Goal: Task Accomplishment & Management: Manage account settings

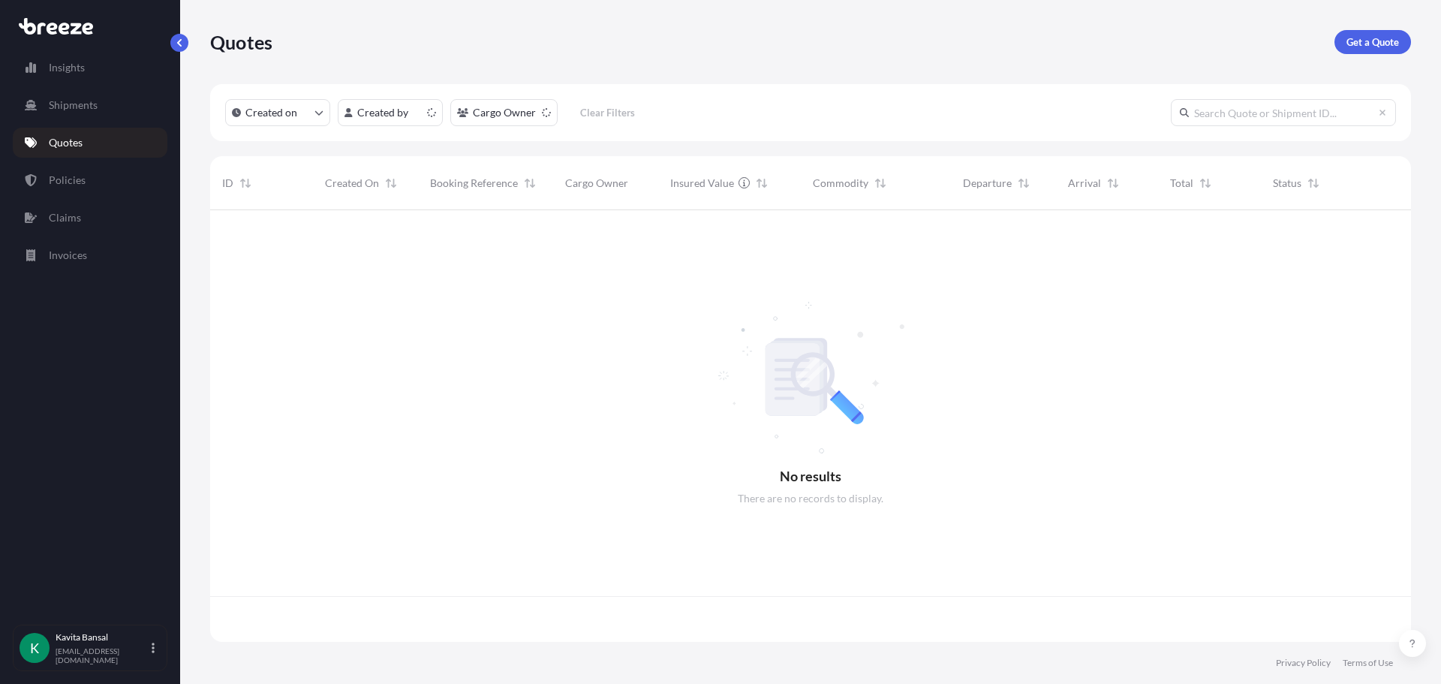
scroll to position [429, 1190]
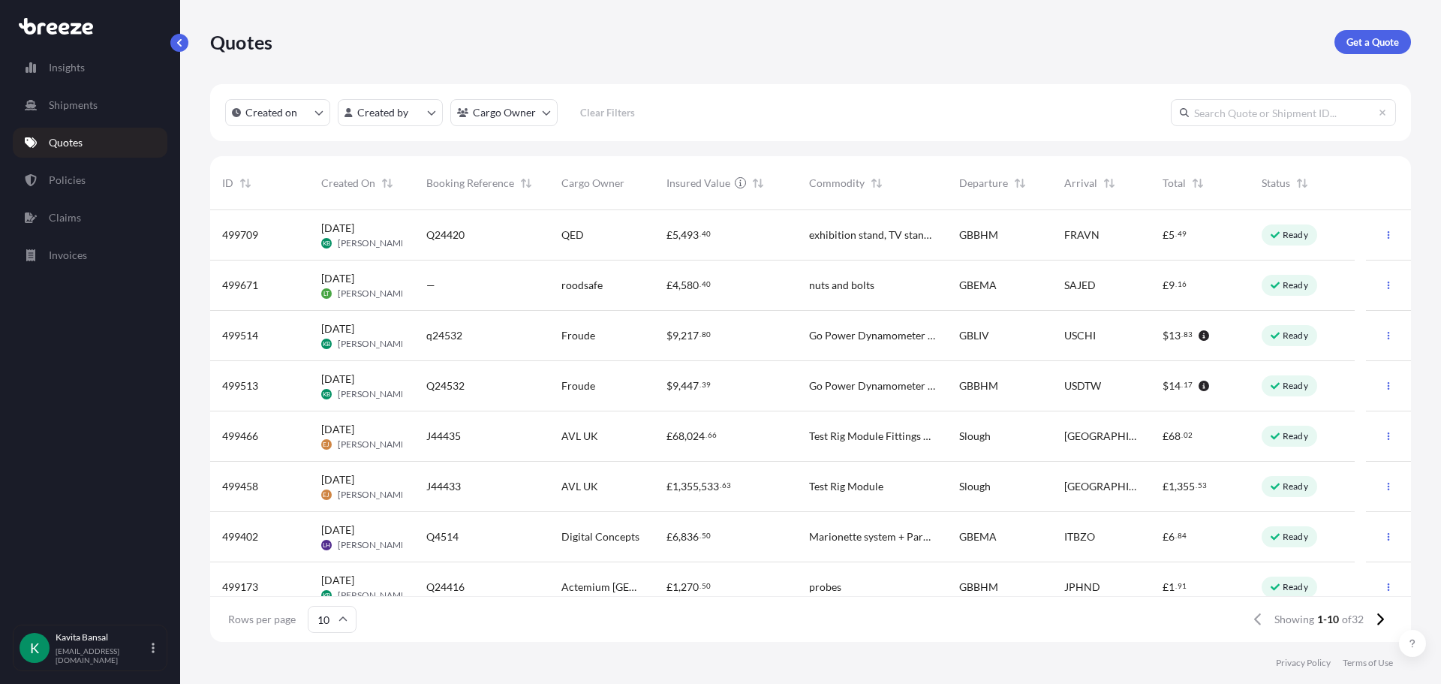
click at [910, 244] on div "exhibition stand, TV stand, sampler, fill pump, podium, pumps" at bounding box center [872, 235] width 150 height 50
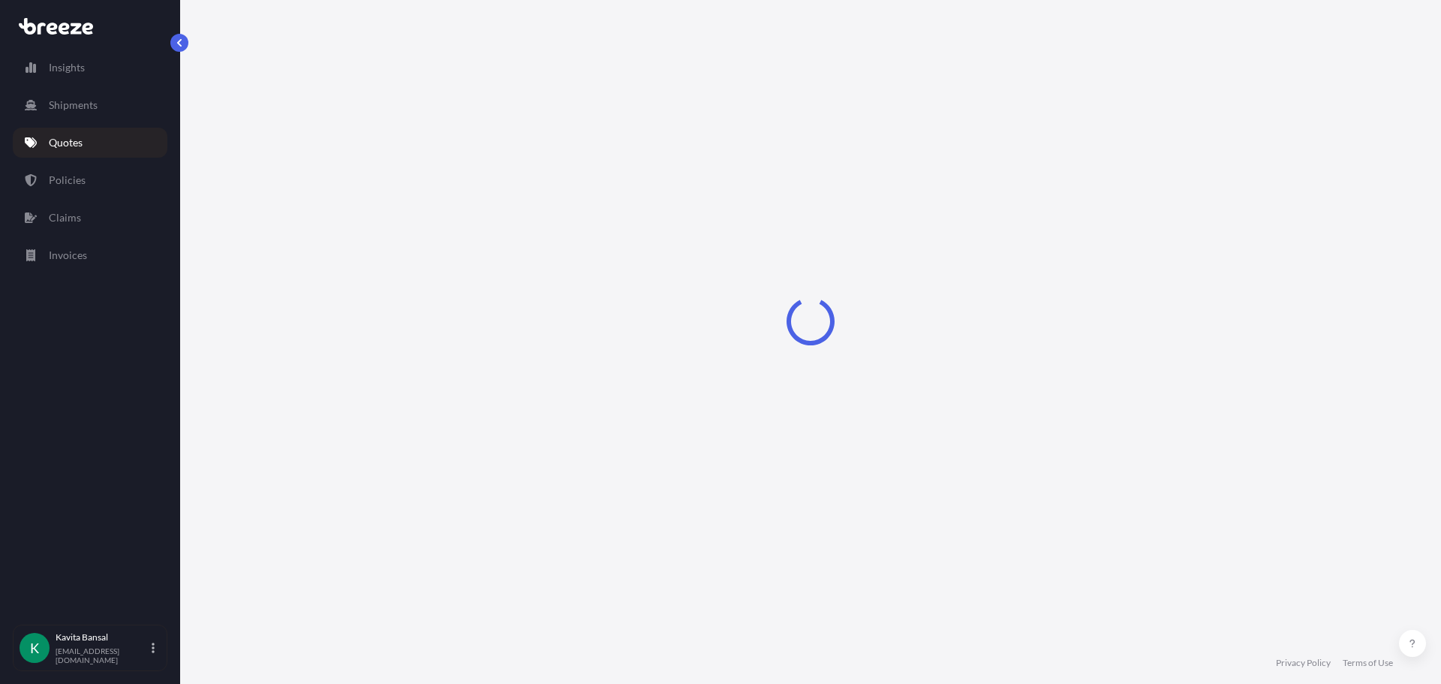
select select "Road"
select select "Air"
select select "Road"
select select "4"
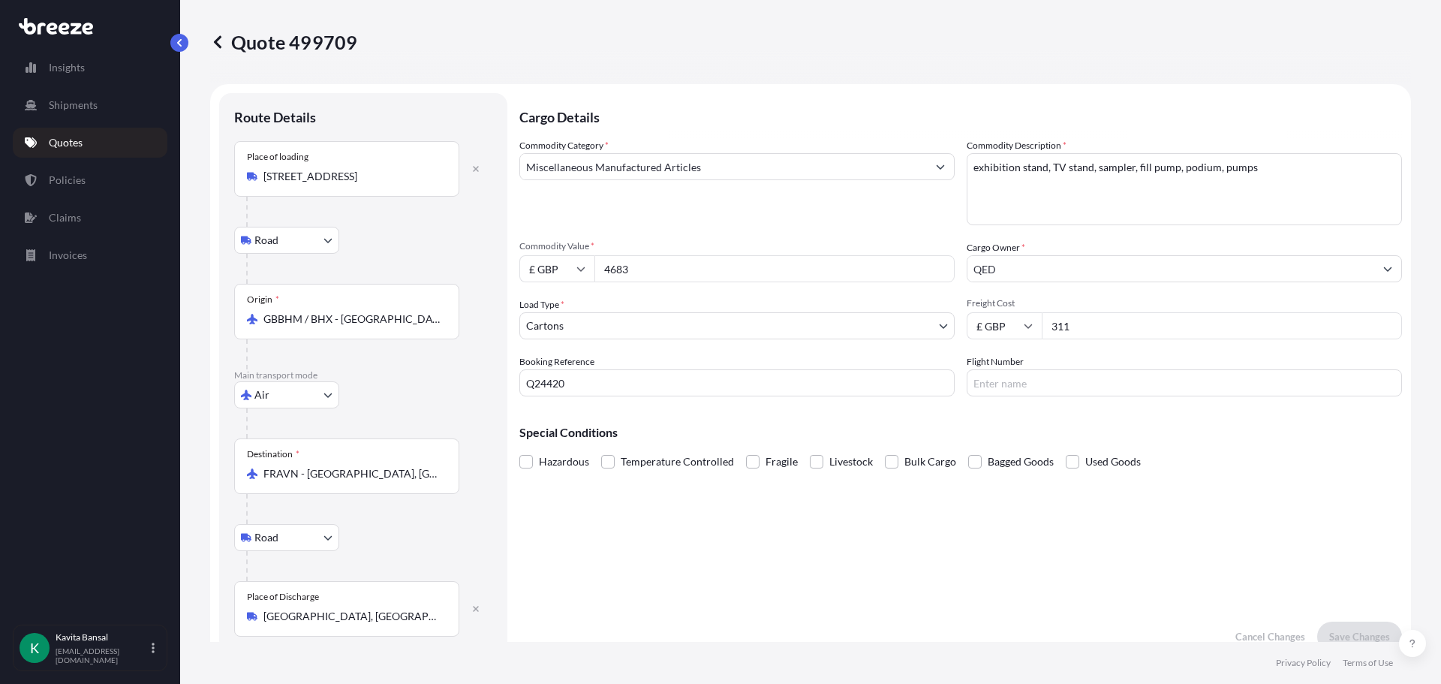
drag, startPoint x: 664, startPoint y: 266, endPoint x: 592, endPoint y: 277, distance: 72.9
click at [592, 277] on div "£ GBP 4683" at bounding box center [737, 268] width 435 height 27
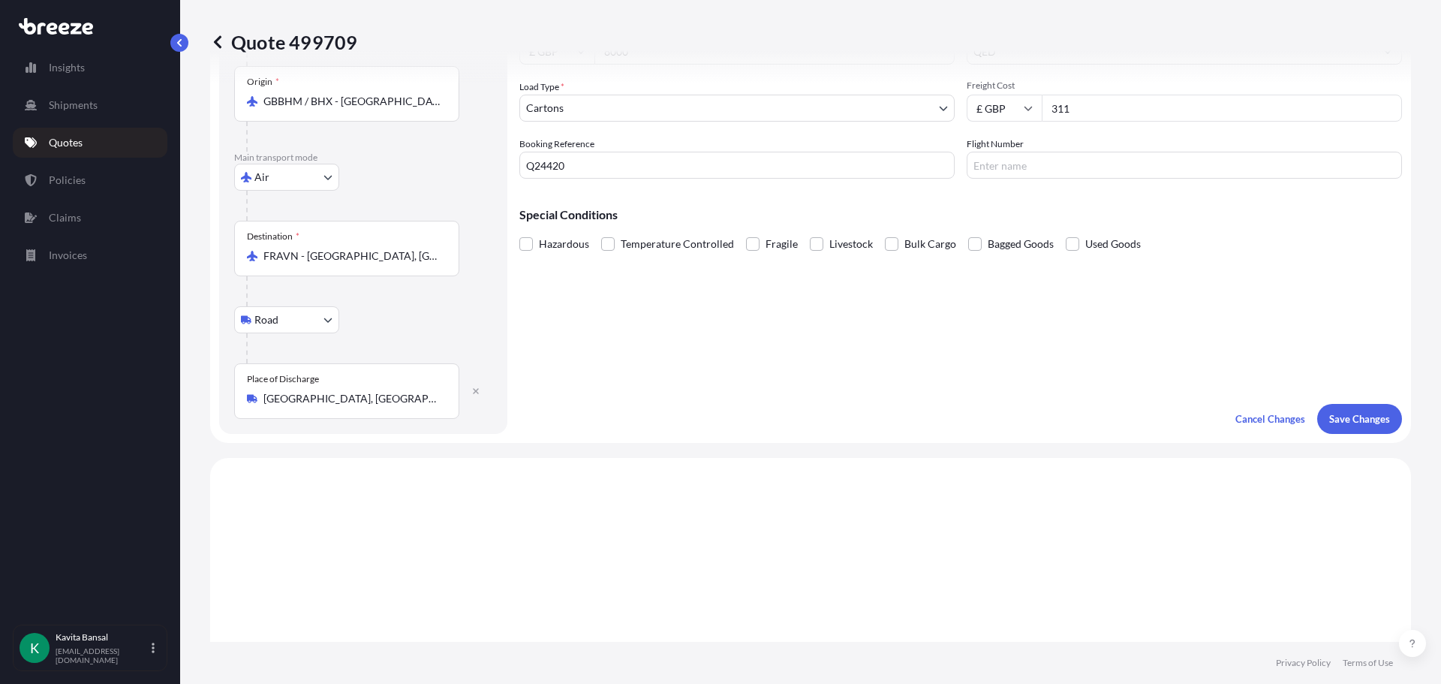
scroll to position [225, 0]
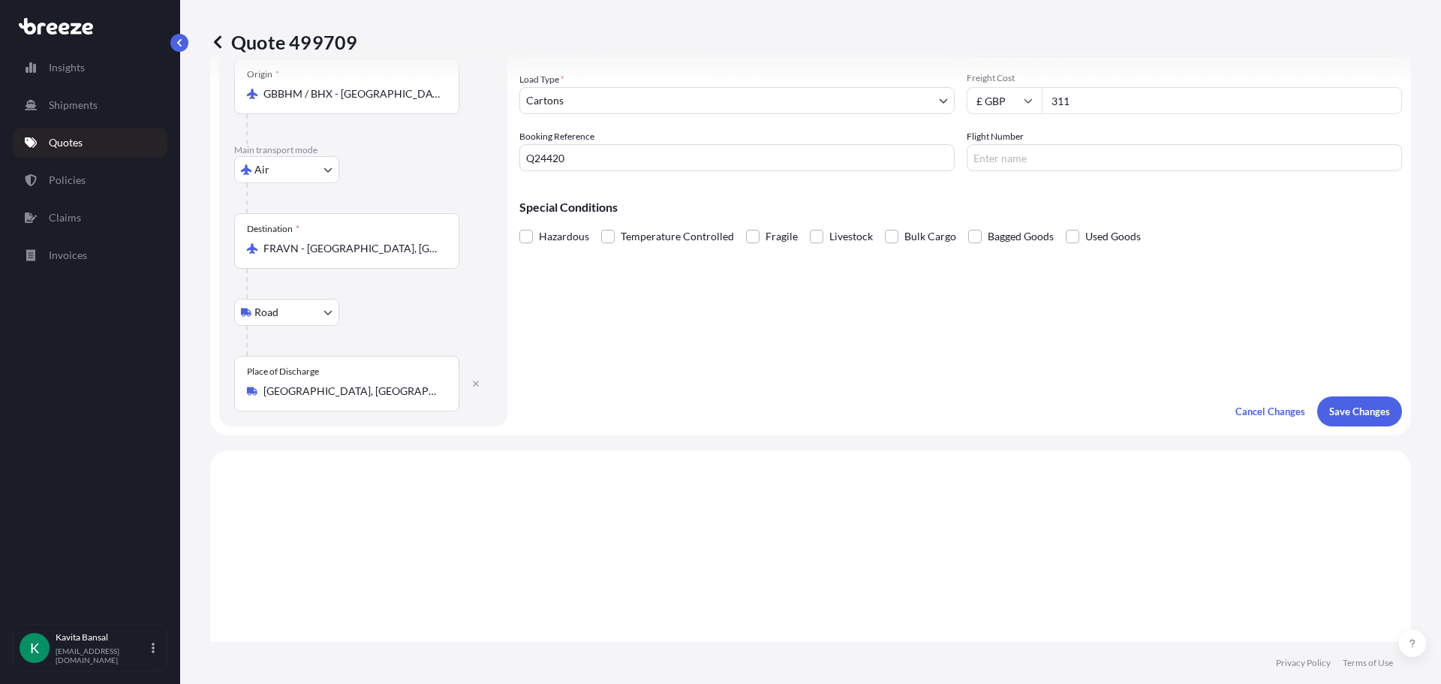
type input "8000"
click at [1359, 405] on p "Save Changes" at bounding box center [1360, 411] width 61 height 15
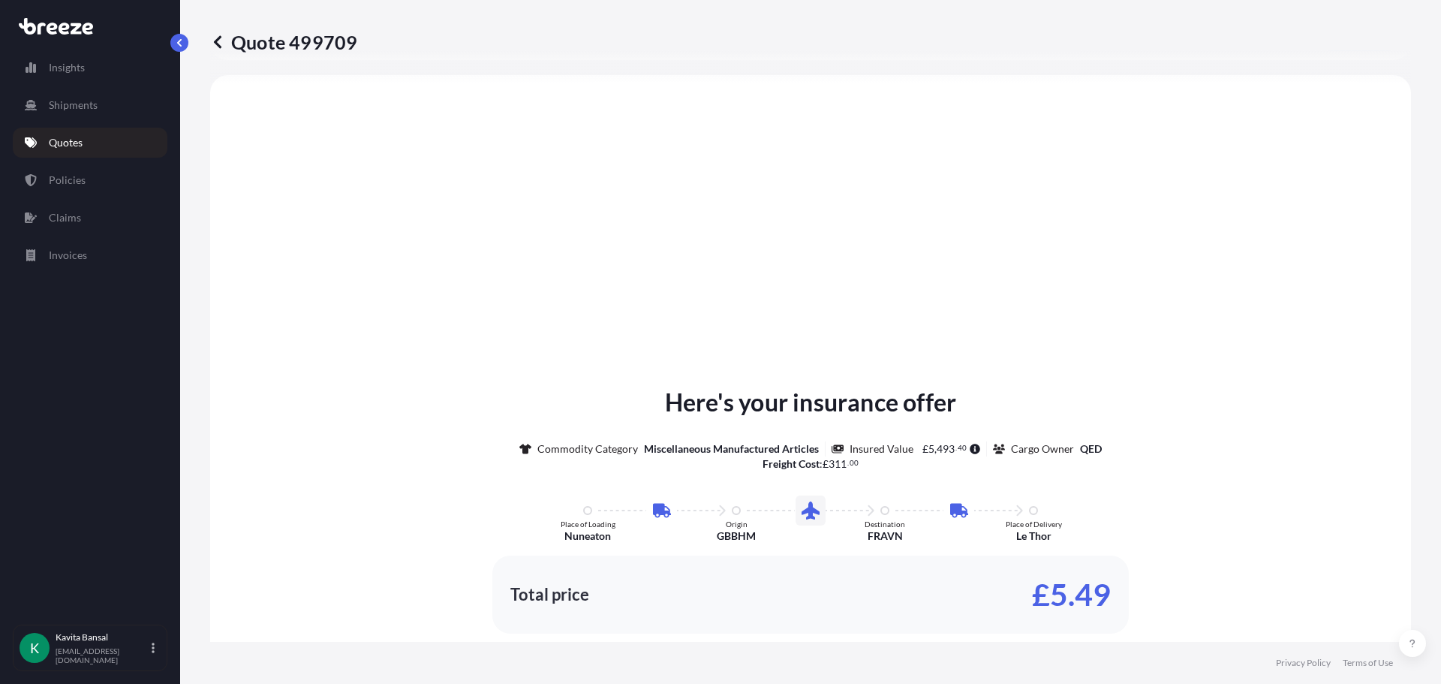
select select "Road"
select select "Air"
select select "Road"
select select "4"
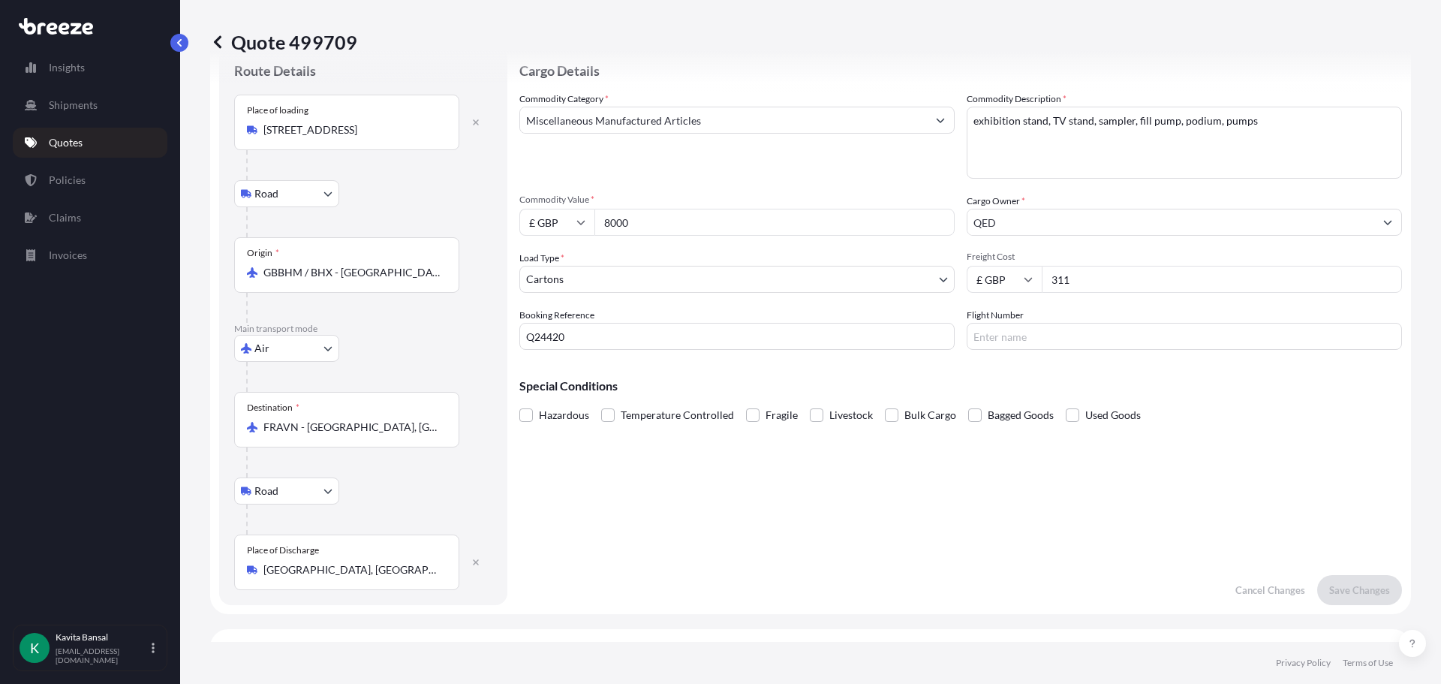
scroll to position [0, 0]
